Goal: Transaction & Acquisition: Download file/media

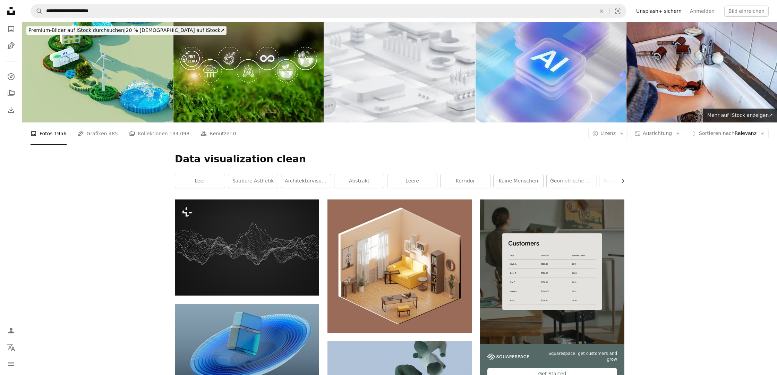
scroll to position [17904, 0]
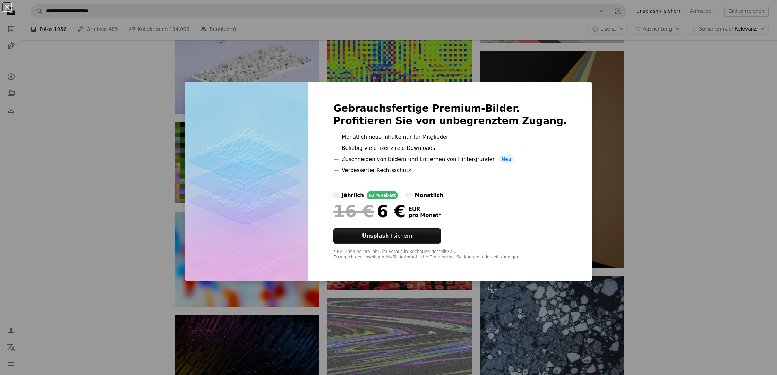
drag, startPoint x: 680, startPoint y: 178, endPoint x: 602, endPoint y: 183, distance: 78.2
click at [680, 178] on div "An X shape Gebrauchsfertige Premium-Bilder. Profitieren Sie von unbegrenztem Zu…" at bounding box center [388, 187] width 777 height 375
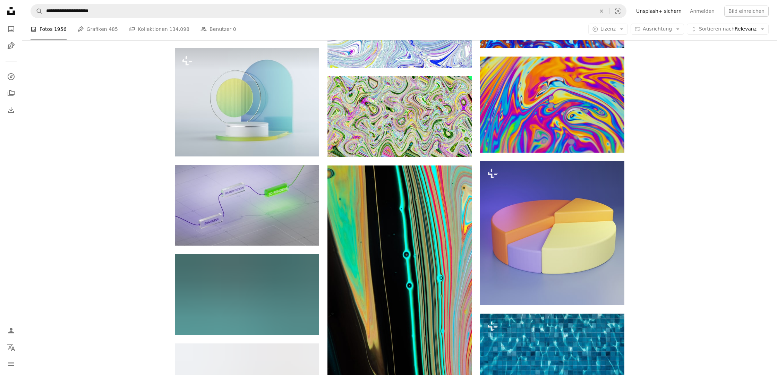
scroll to position [19700, 0]
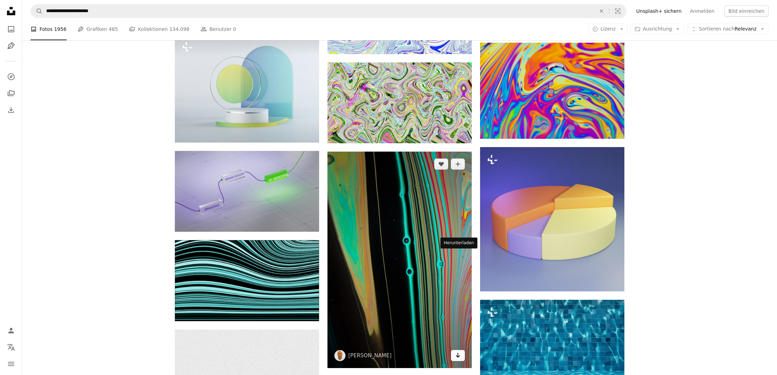
click at [459, 353] on icon "Herunterladen" at bounding box center [458, 355] width 5 height 5
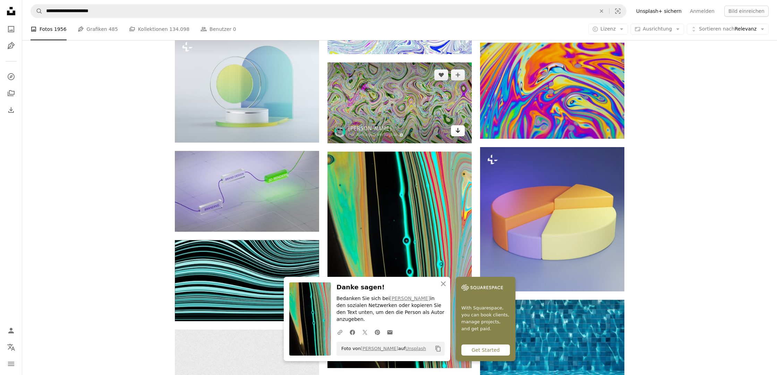
scroll to position [19536, 0]
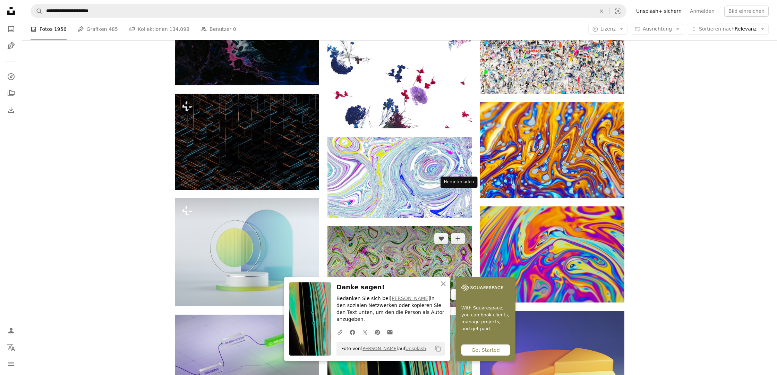
click at [459, 290] on icon "Arrow pointing down" at bounding box center [458, 294] width 6 height 8
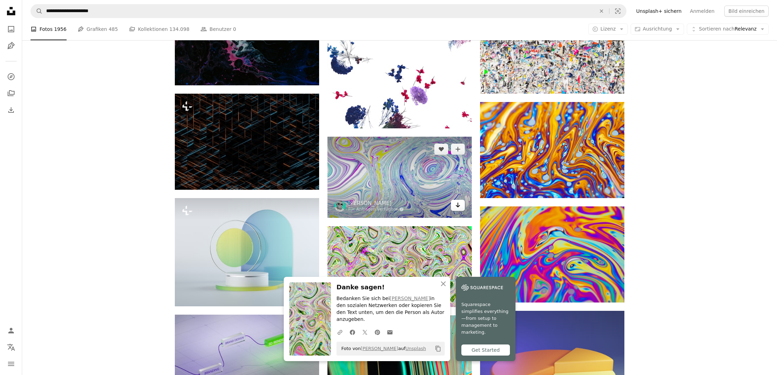
click at [460, 200] on link "Arrow pointing down" at bounding box center [458, 205] width 14 height 11
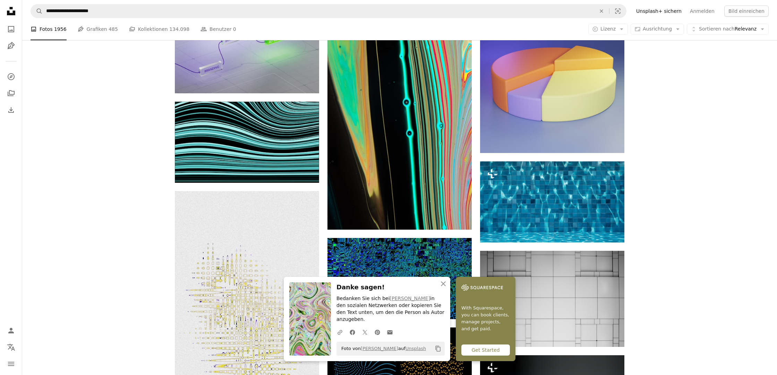
scroll to position [19840, 0]
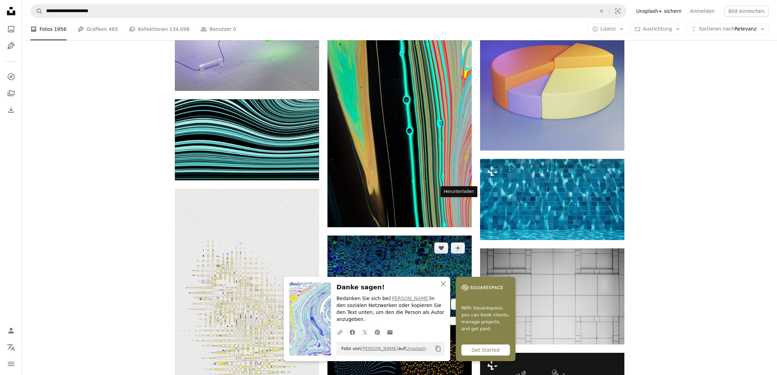
click at [461, 299] on link "Arrow pointing down" at bounding box center [458, 304] width 14 height 11
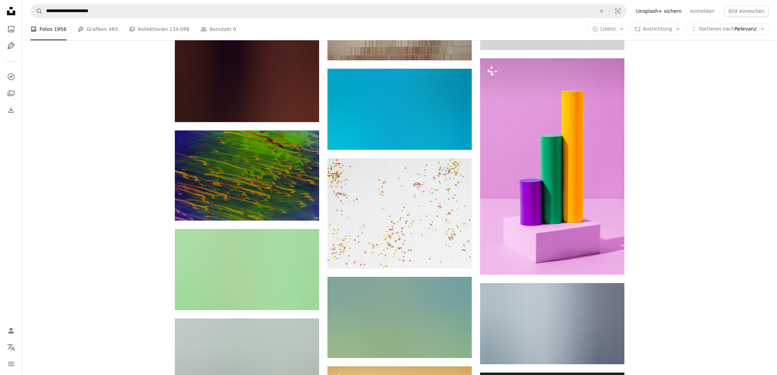
scroll to position [21547, 0]
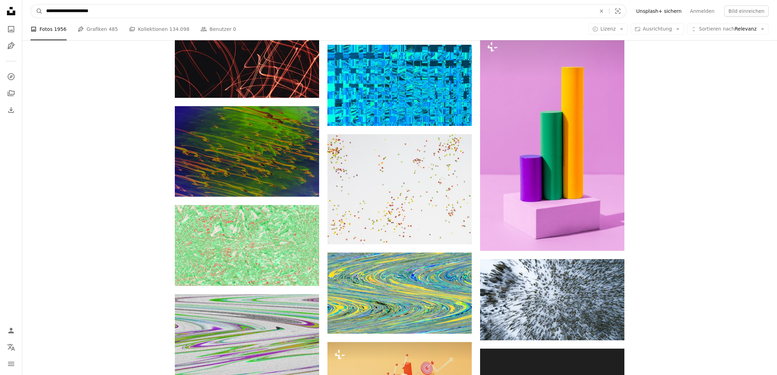
click at [304, 10] on input "**********" at bounding box center [318, 11] width 551 height 13
paste input "Finden Sie Bildmaterial auf der ganzen Webseite"
type input "**********"
click at [37, 11] on button "A magnifying glass" at bounding box center [37, 11] width 12 height 13
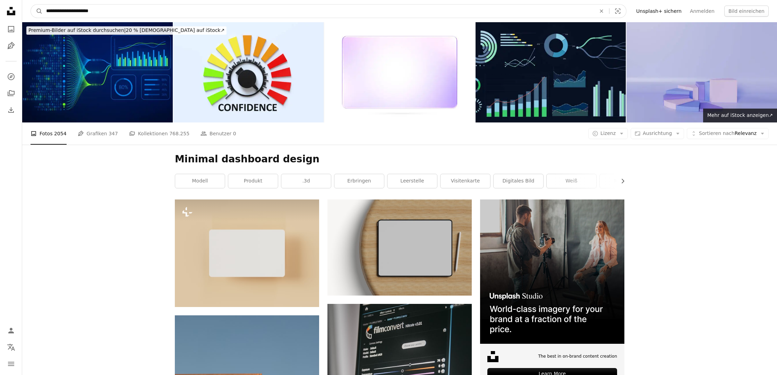
click at [419, 12] on input "**********" at bounding box center [318, 11] width 551 height 13
paste input "**********"
type input "**********"
click at [37, 11] on button "A magnifying glass" at bounding box center [37, 11] width 12 height 13
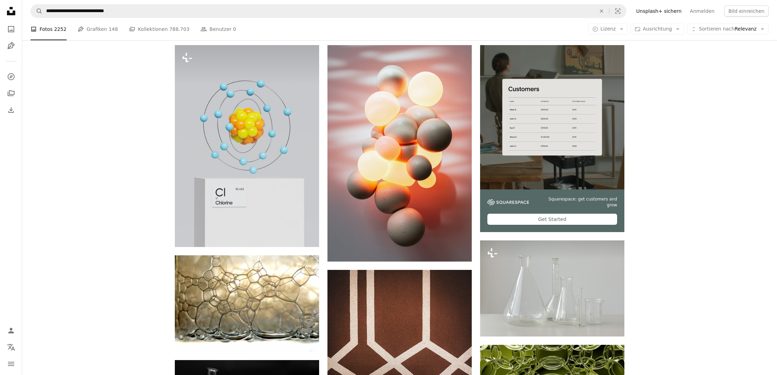
scroll to position [97, 0]
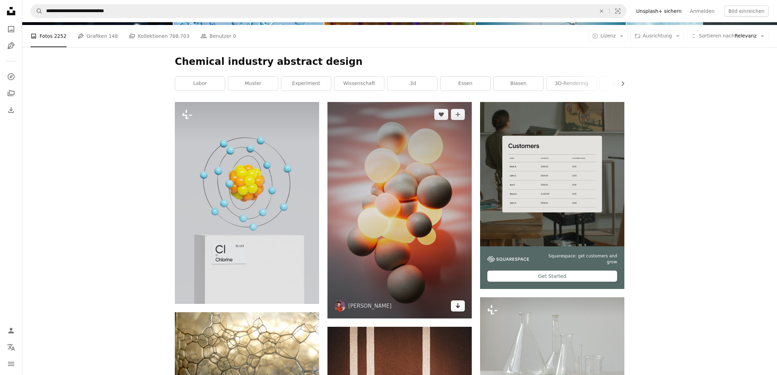
drag, startPoint x: 462, startPoint y: 204, endPoint x: 453, endPoint y: 201, distance: 9.0
click at [461, 300] on link "Arrow pointing down" at bounding box center [458, 305] width 14 height 11
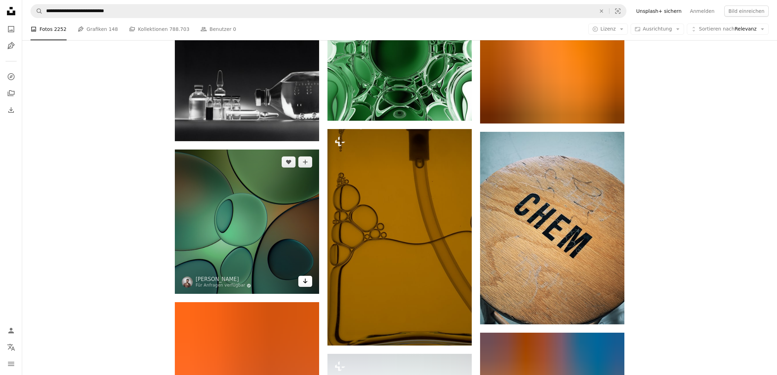
scroll to position [906, 0]
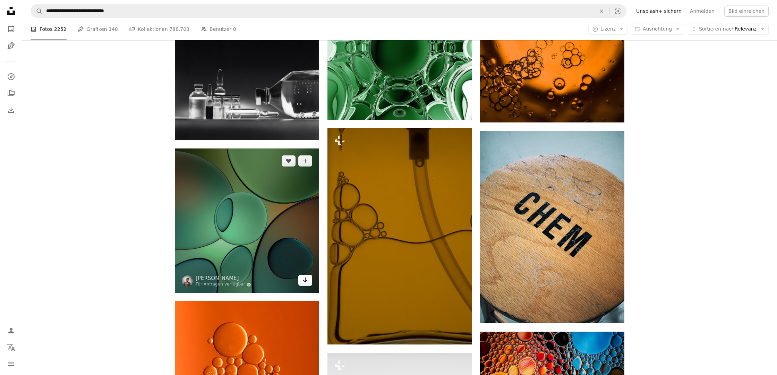
click at [303, 276] on icon "Arrow pointing down" at bounding box center [305, 280] width 6 height 8
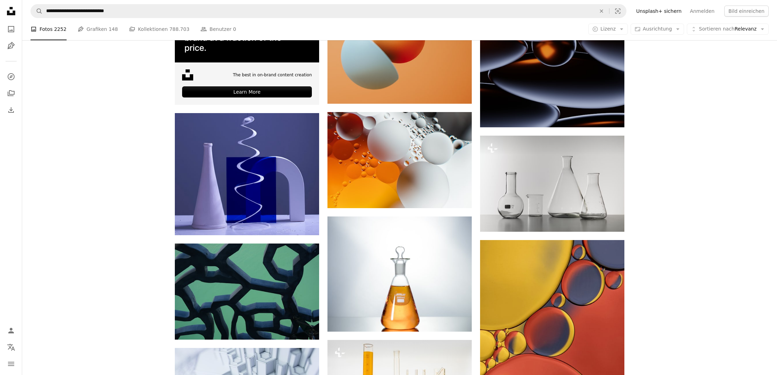
scroll to position [1515, 0]
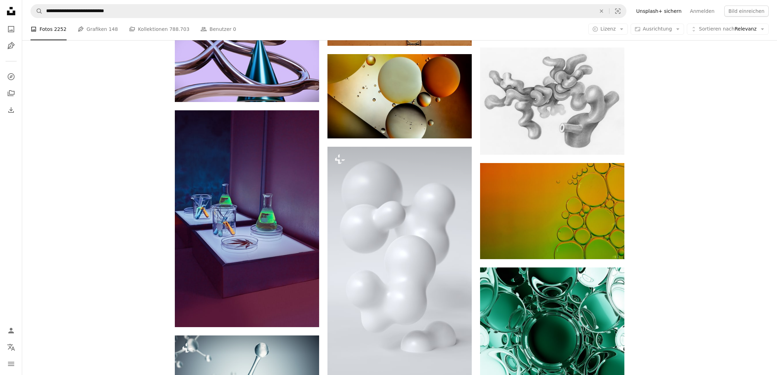
scroll to position [3145, 0]
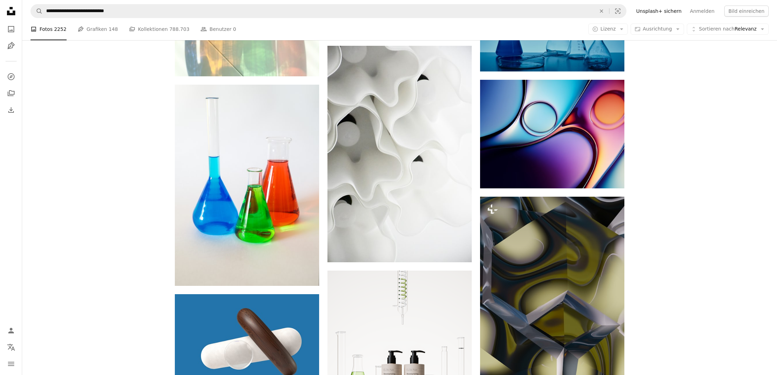
scroll to position [4506, 0]
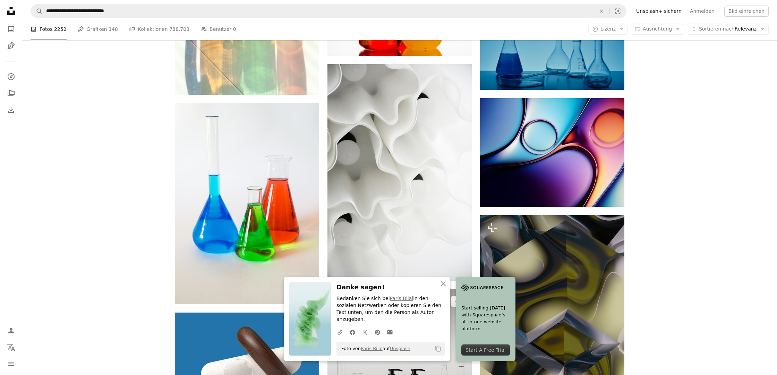
scroll to position [4445, 0]
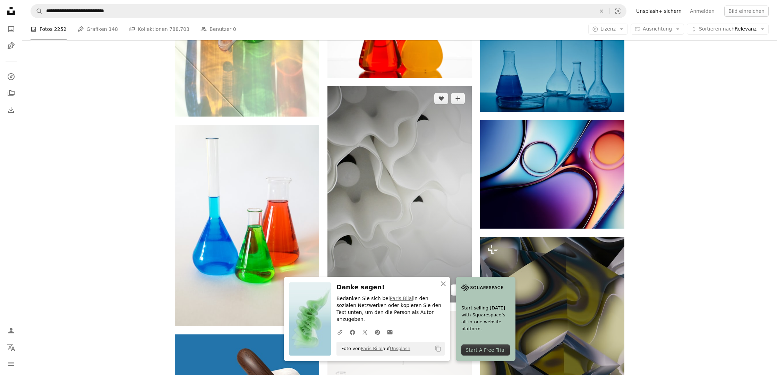
click at [462, 284] on link "Arrow pointing down" at bounding box center [458, 289] width 14 height 11
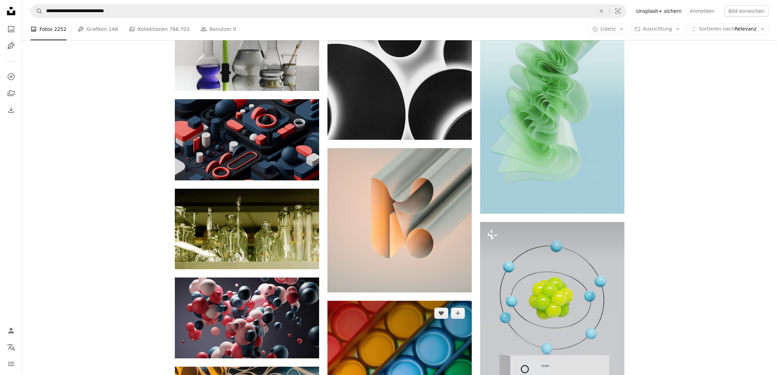
scroll to position [5272, 0]
